Goal: Navigation & Orientation: Find specific page/section

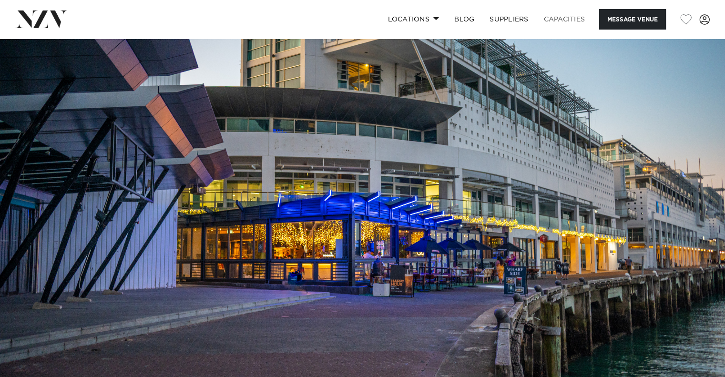
click at [558, 22] on link "Capacities" at bounding box center [564, 19] width 57 height 21
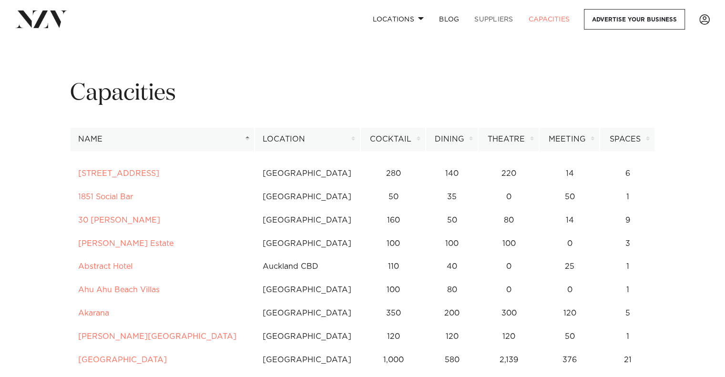
click at [488, 23] on link "SUPPLIERS" at bounding box center [494, 19] width 54 height 21
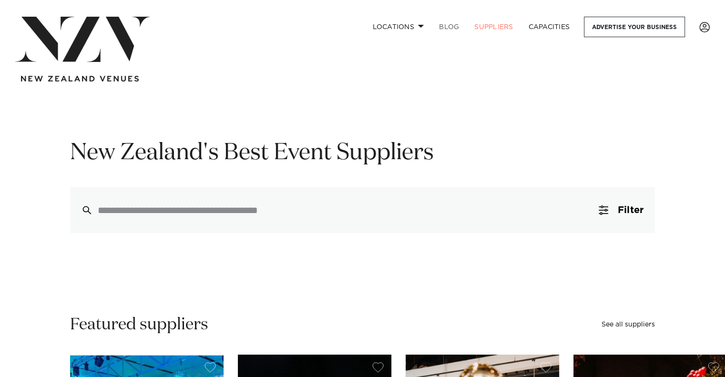
click at [452, 29] on link "BLOG" at bounding box center [449, 27] width 35 height 21
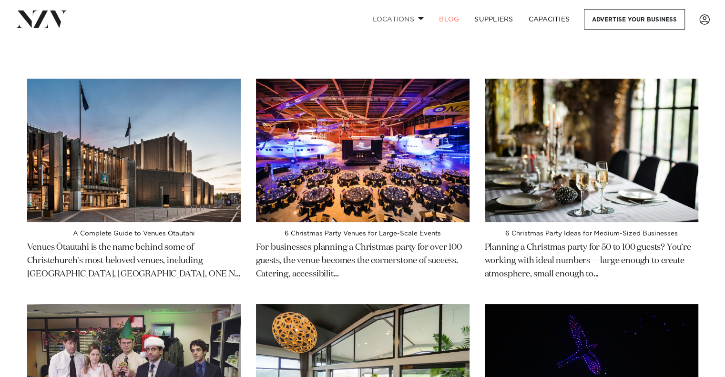
click at [406, 23] on link "Locations" at bounding box center [398, 19] width 67 height 21
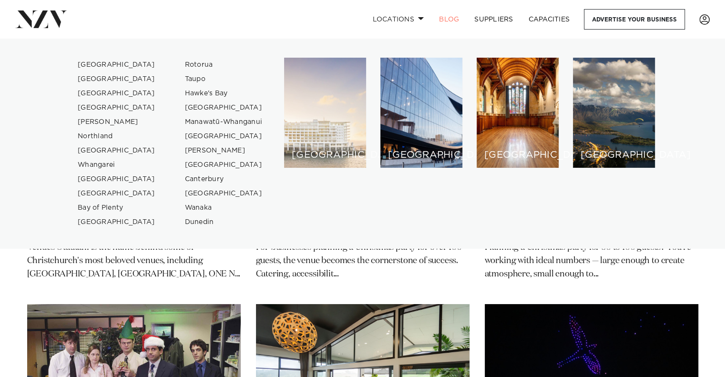
click at [338, 84] on div "[GEOGRAPHIC_DATA]" at bounding box center [325, 113] width 82 height 110
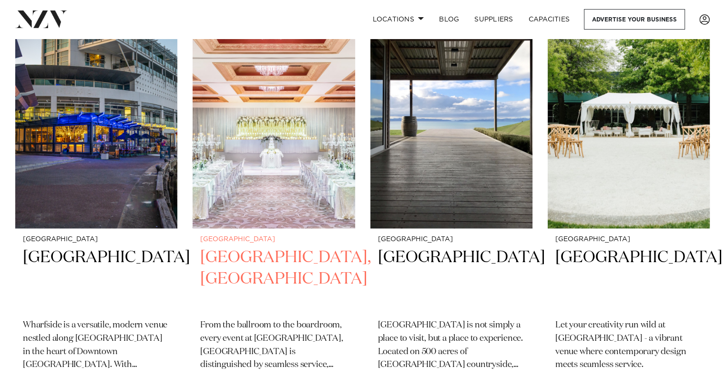
scroll to position [1271, 0]
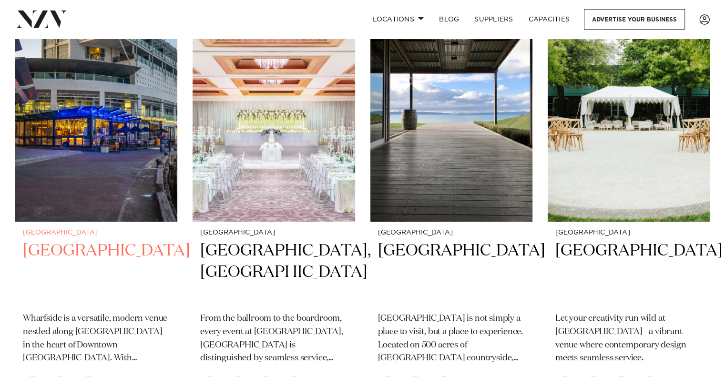
click at [87, 240] on h2 "[GEOGRAPHIC_DATA]" at bounding box center [96, 272] width 147 height 64
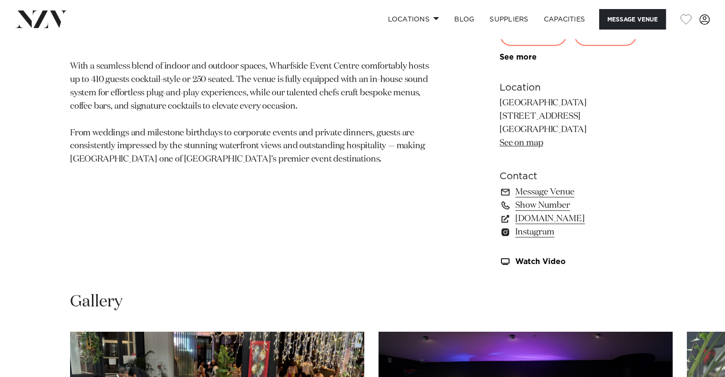
scroll to position [636, 0]
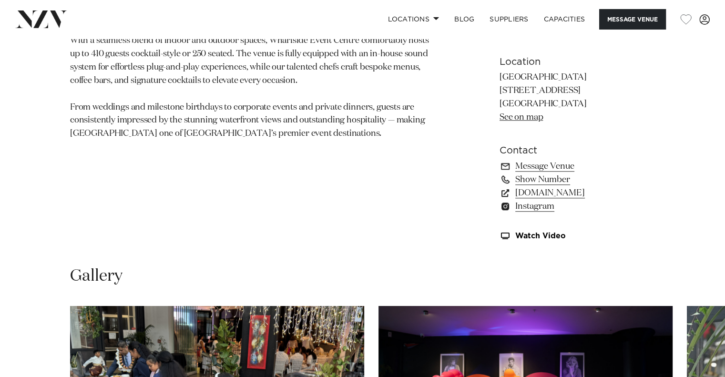
click at [532, 120] on link "See on map" at bounding box center [521, 117] width 43 height 9
